Goal: Information Seeking & Learning: Stay updated

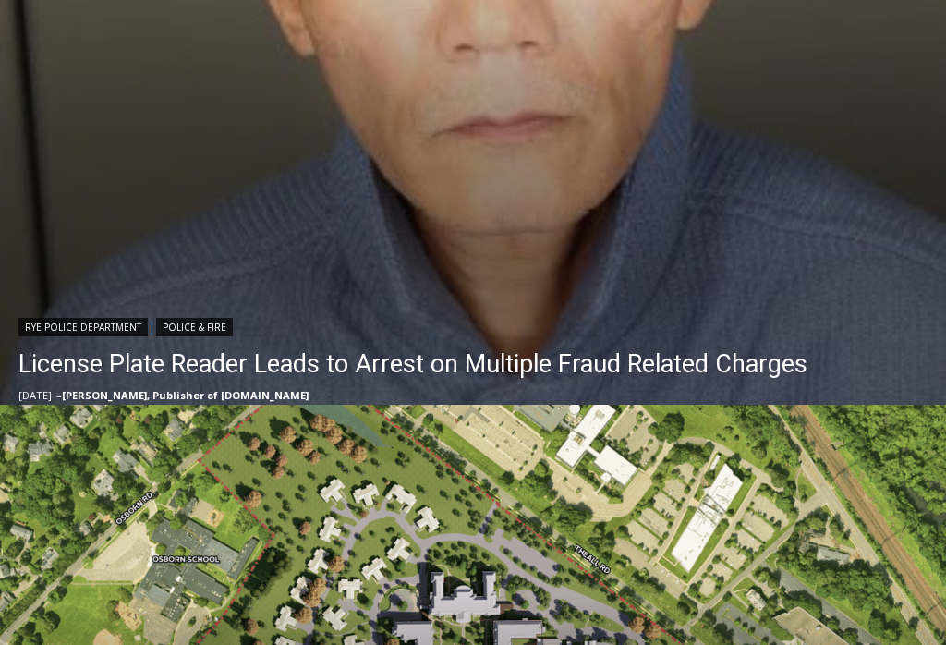
scroll to position [916, 0]
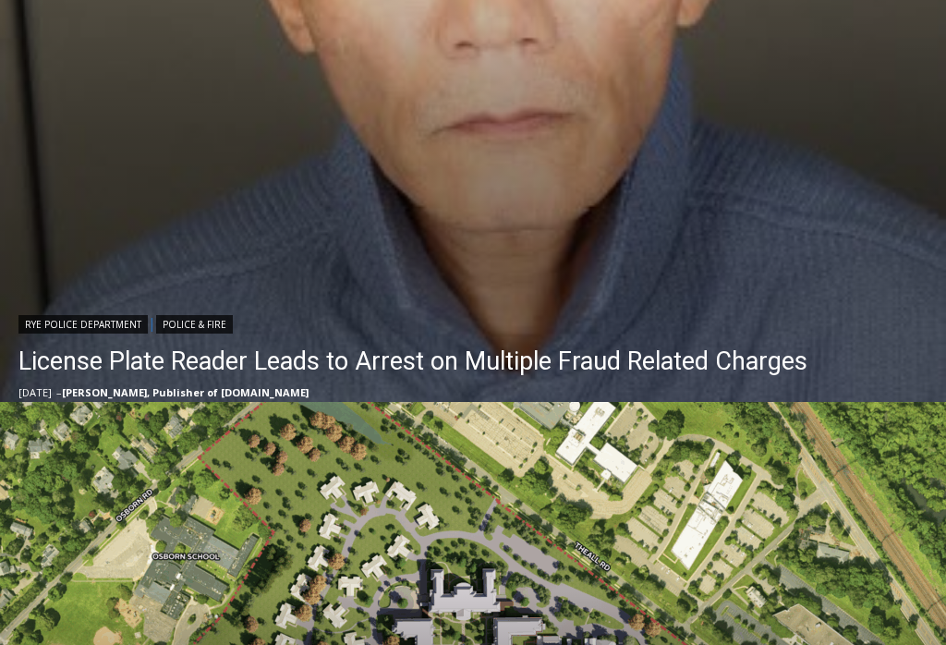
click at [544, 362] on link "License Plate Reader Leads to Arrest on Multiple Fraud Related Charges" at bounding box center [412, 362] width 789 height 37
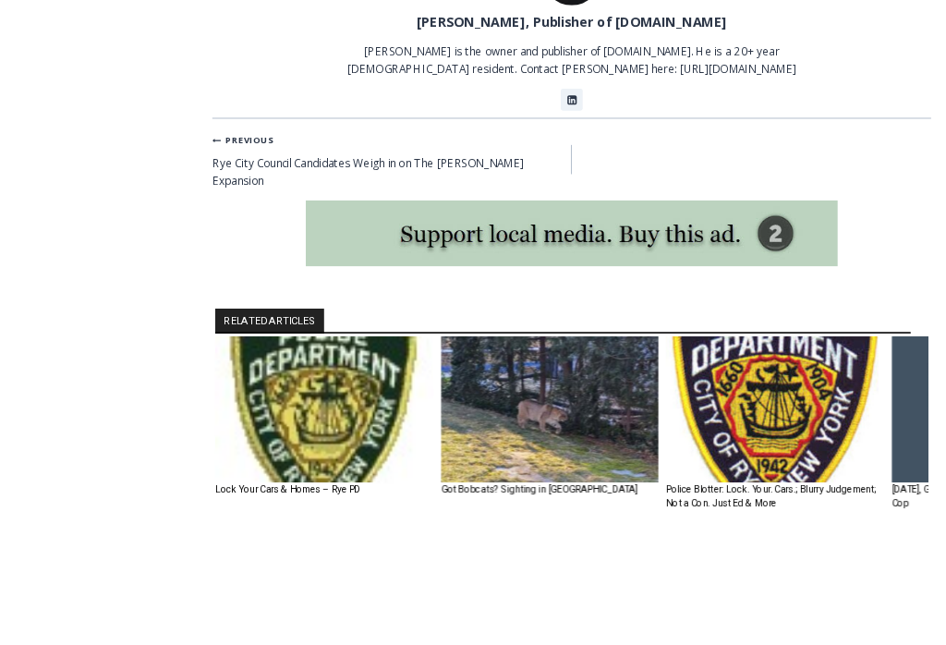
scroll to position [1939, 0]
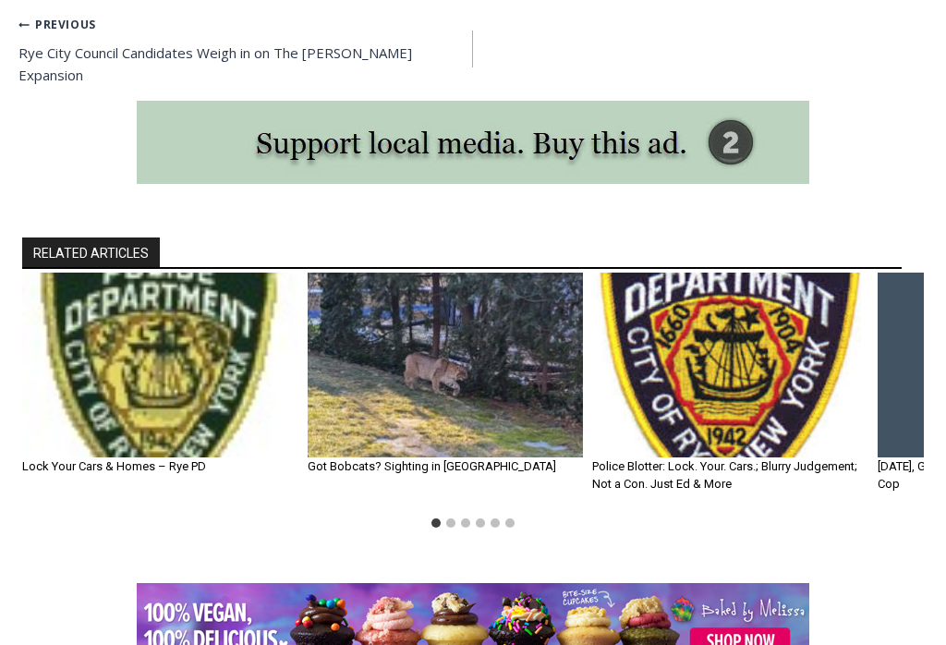
click at [840, 358] on img "3 of 6" at bounding box center [730, 364] width 276 height 184
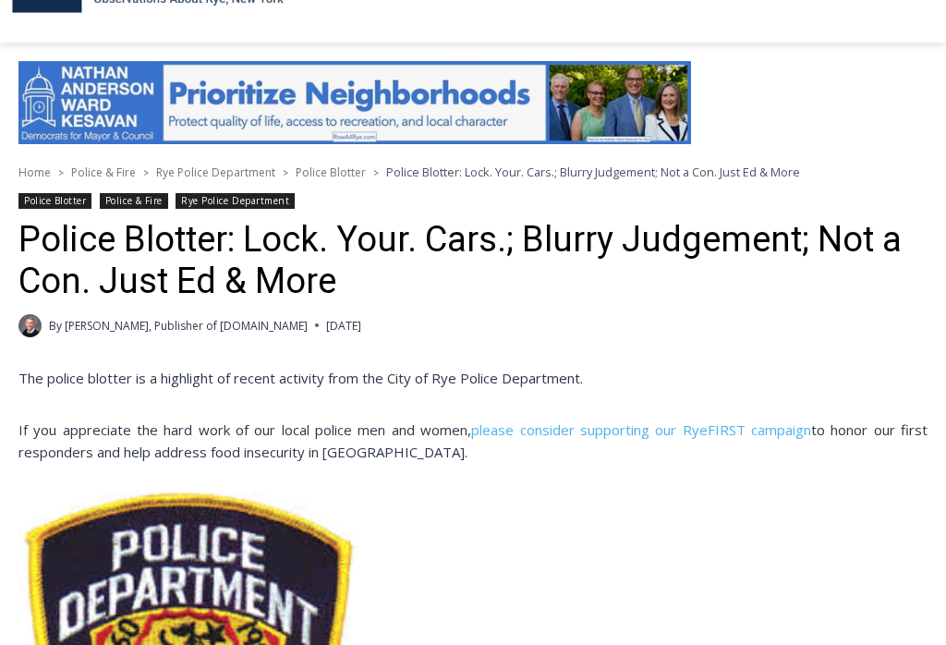
scroll to position [317, 0]
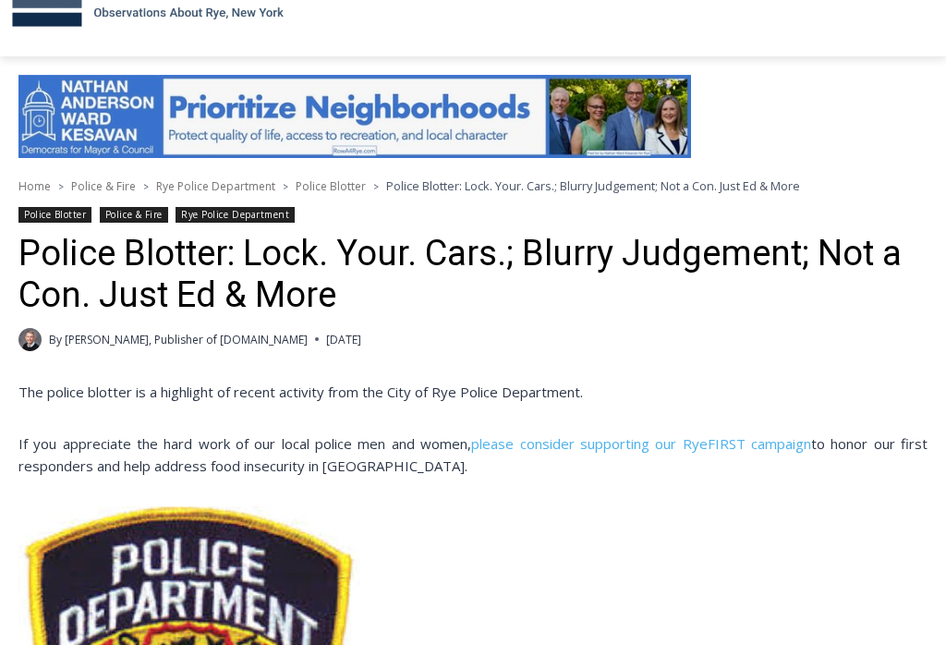
click at [841, 328] on div "By [PERSON_NAME], Publisher of [DOMAIN_NAME] [DATE]" at bounding box center [472, 339] width 909 height 23
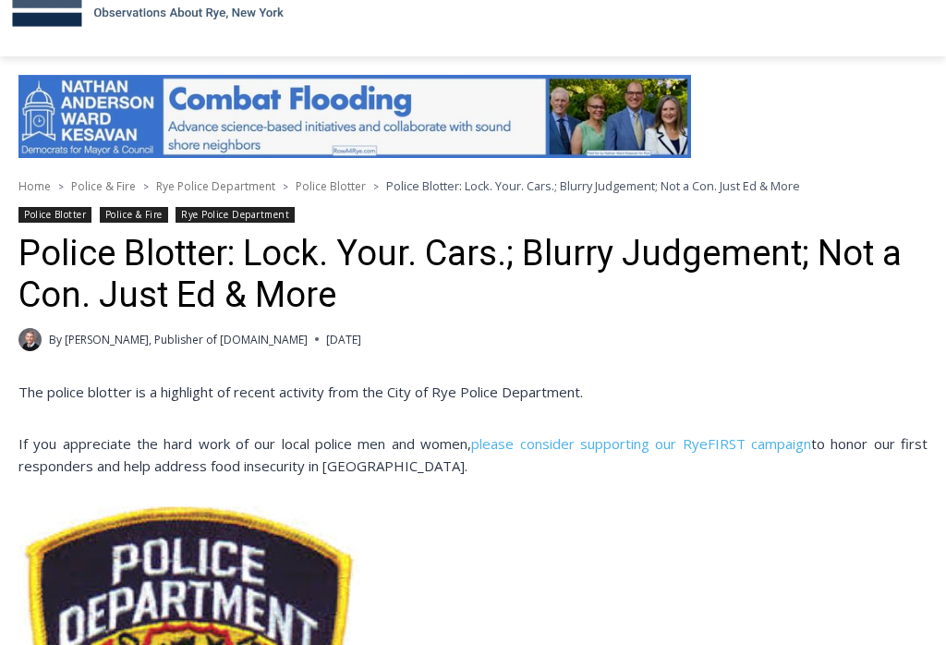
scroll to position [0, 0]
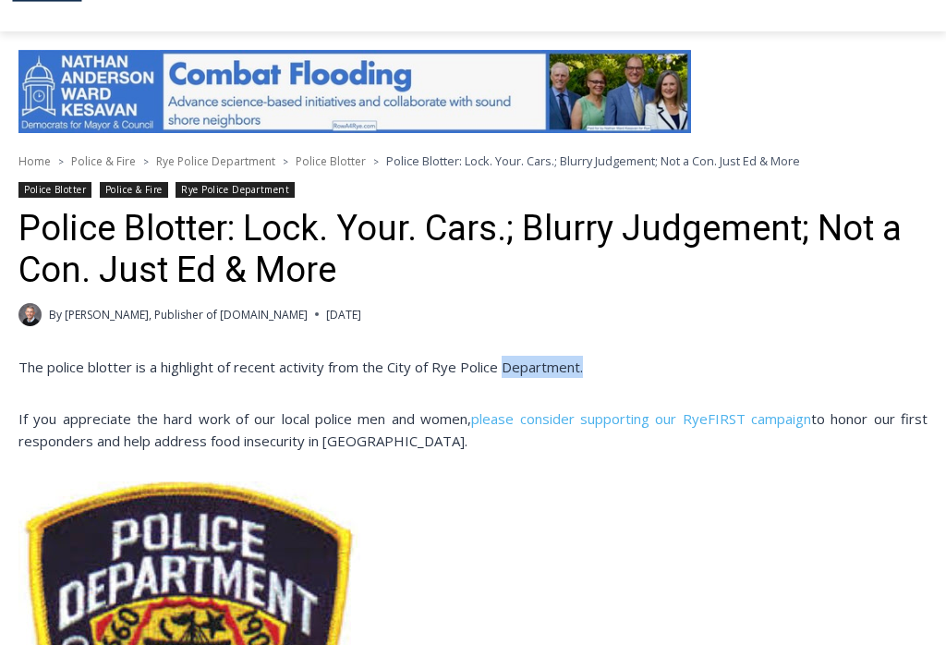
scroll to position [346, 0]
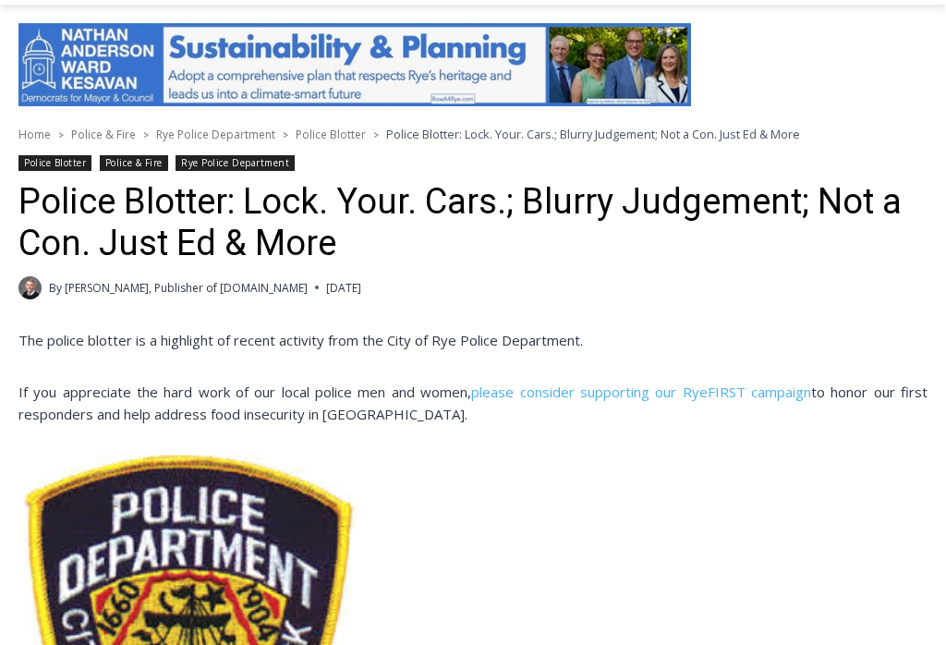
scroll to position [369, 0]
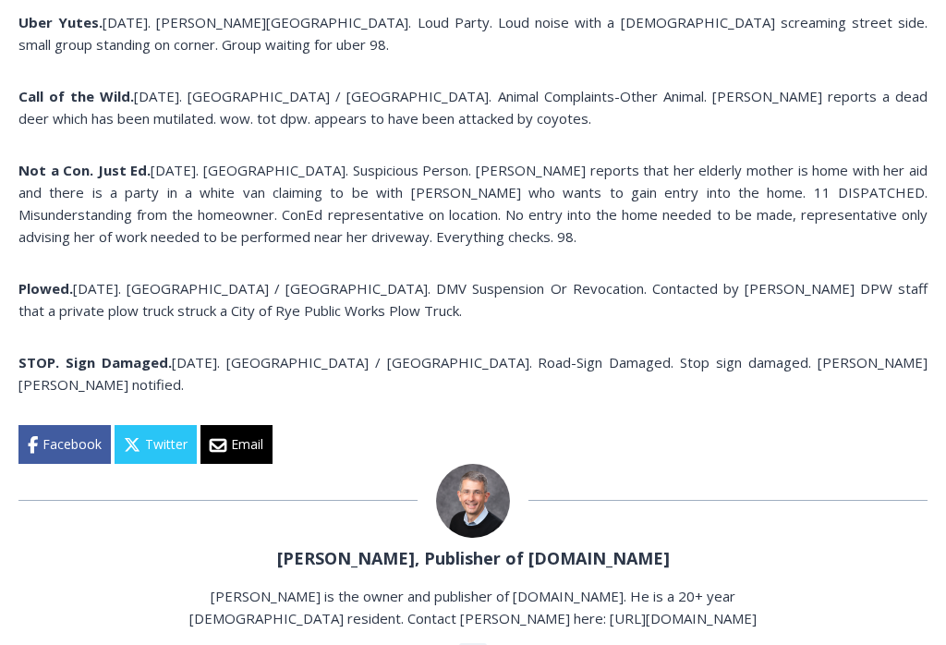
scroll to position [2211, 0]
